Goal: Use online tool/utility: Utilize a website feature to perform a specific function

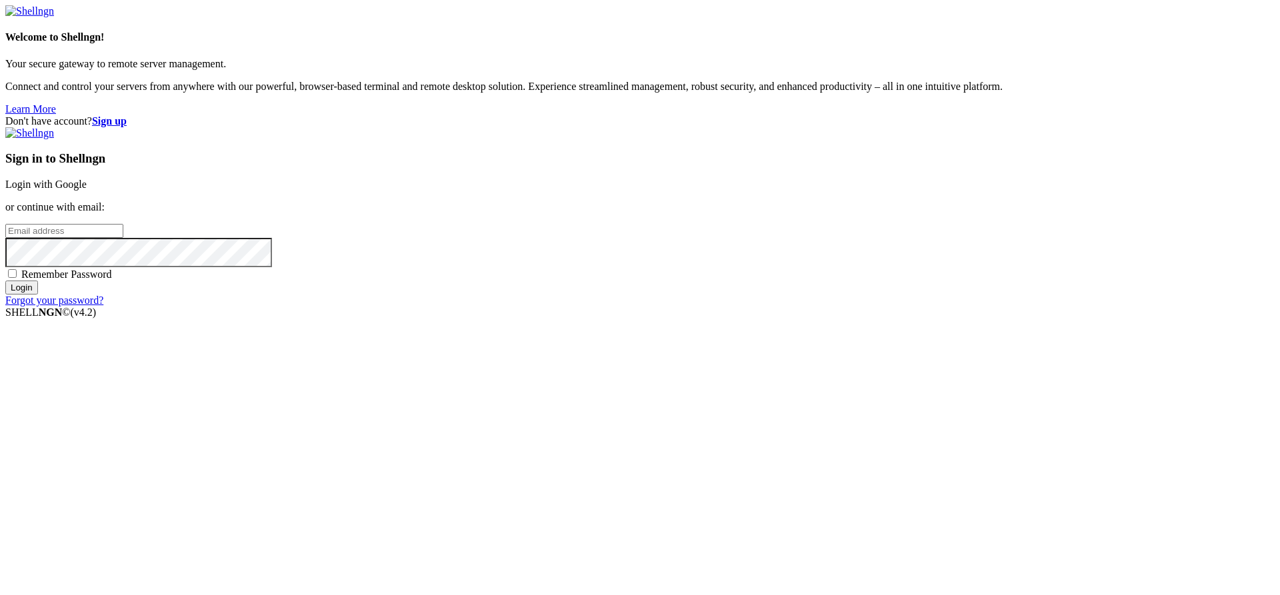
click at [87, 190] on link "Login with Google" at bounding box center [45, 184] width 81 height 11
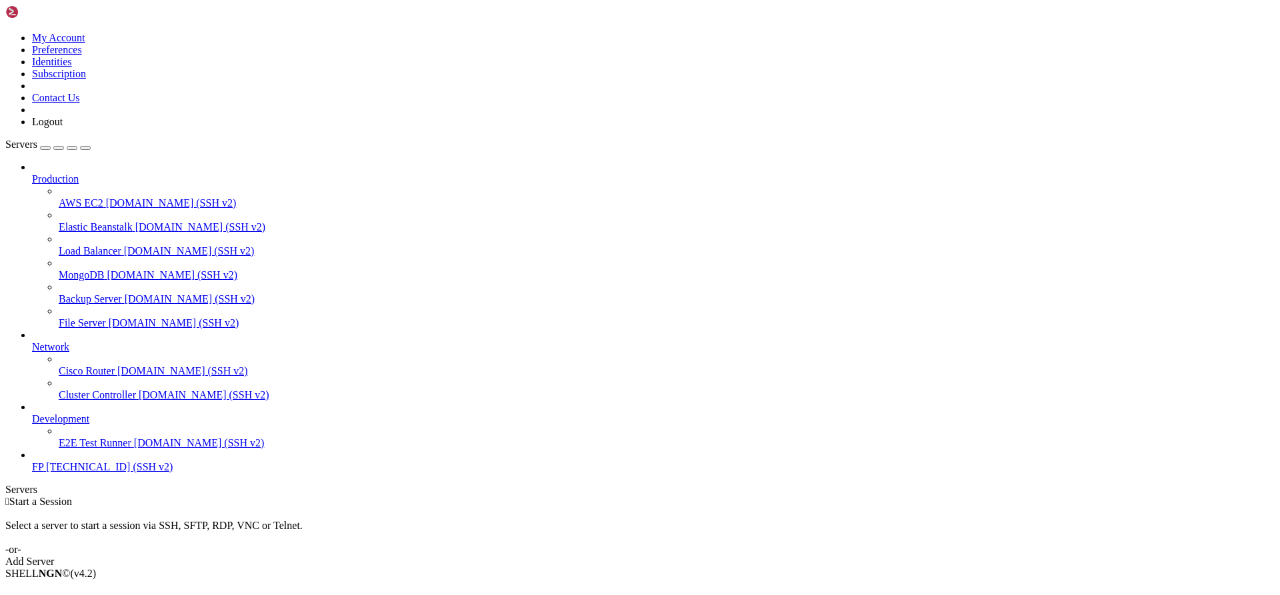
click at [77, 473] on div "Production AWS EC2 [DOMAIN_NAME] (SSH v2) Elastic Beanstalk [DOMAIN_NAME] (SSH …" at bounding box center [639, 317] width 1269 height 312
click at [81, 473] on span "[TECHNICAL_ID] (SSH v2)" at bounding box center [109, 466] width 127 height 11
click at [43, 473] on span "FP" at bounding box center [37, 466] width 11 height 11
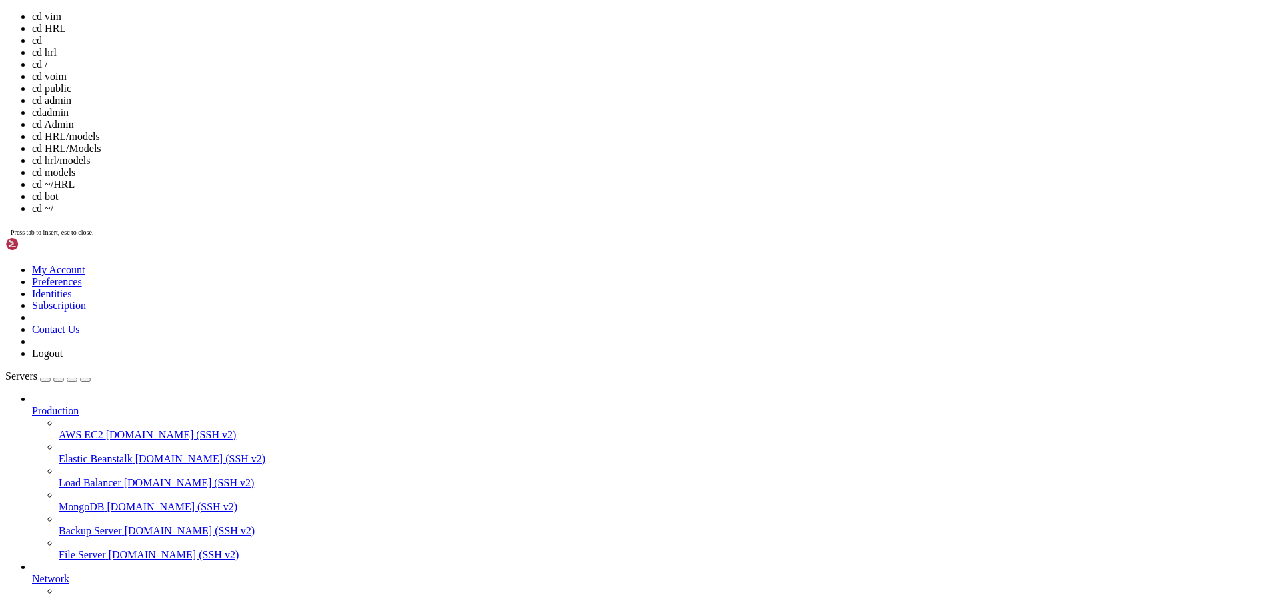
scroll to position [341, 0]
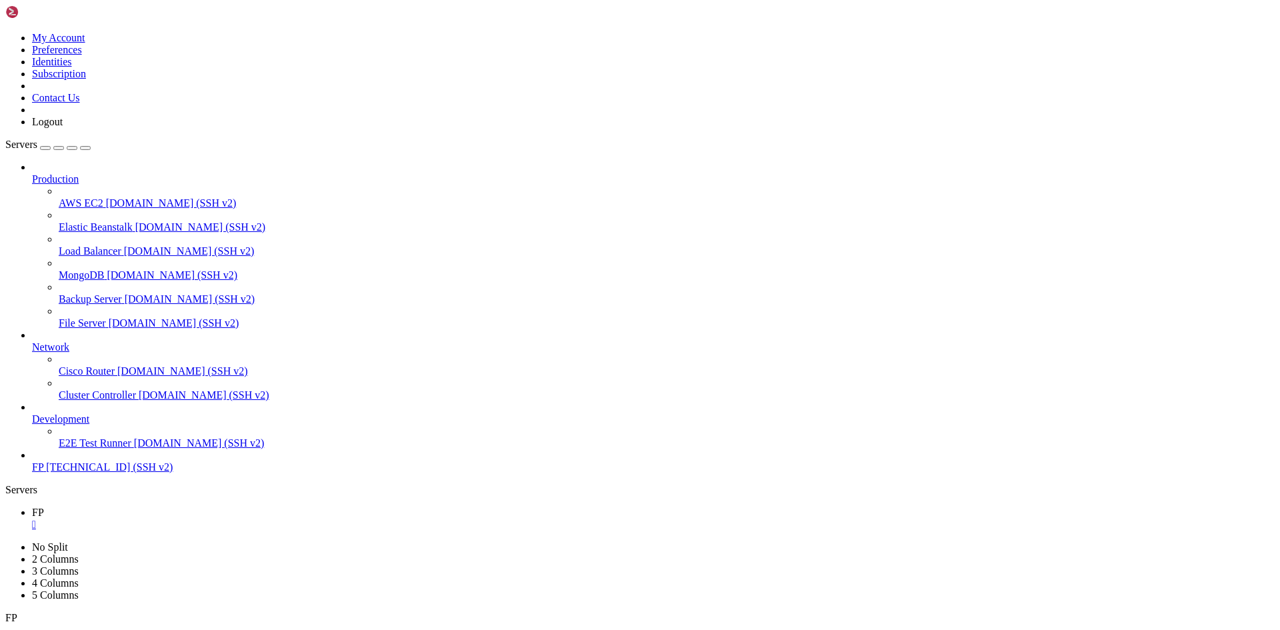
scroll to position [21443, 0]
drag, startPoint x: 299, startPoint y: 1208, endPoint x: 258, endPoint y: 1209, distance: 41.4
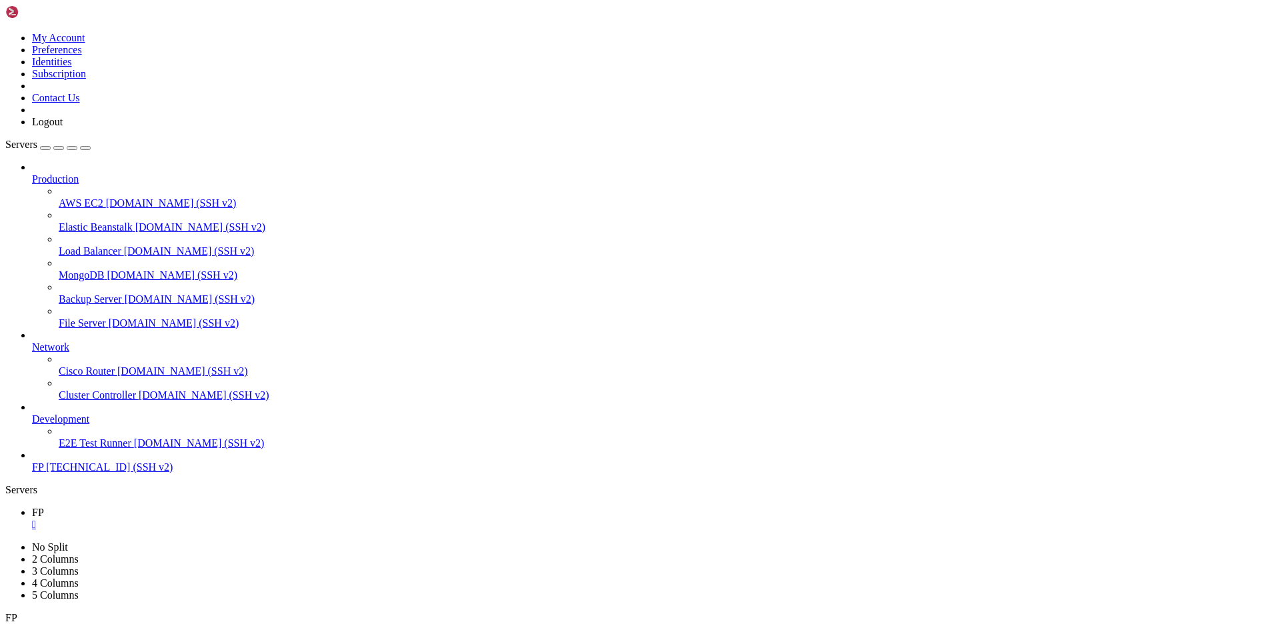
drag, startPoint x: 303, startPoint y: 1207, endPoint x: 268, endPoint y: 1211, distance: 34.9
